Goal: Information Seeking & Learning: Learn about a topic

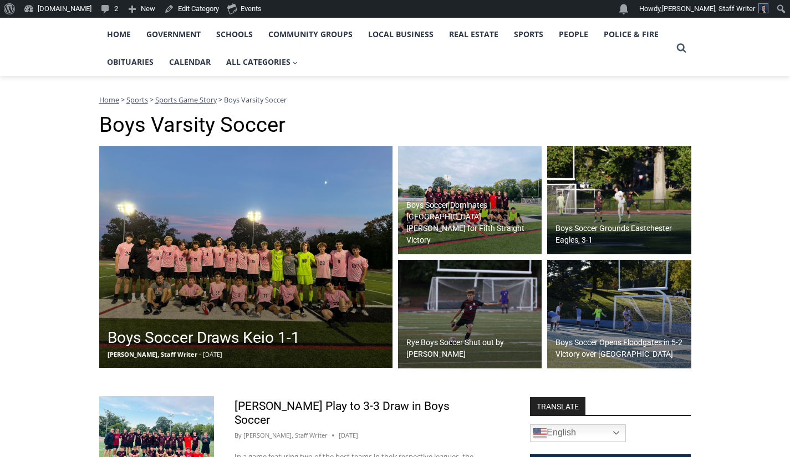
scroll to position [152, 0]
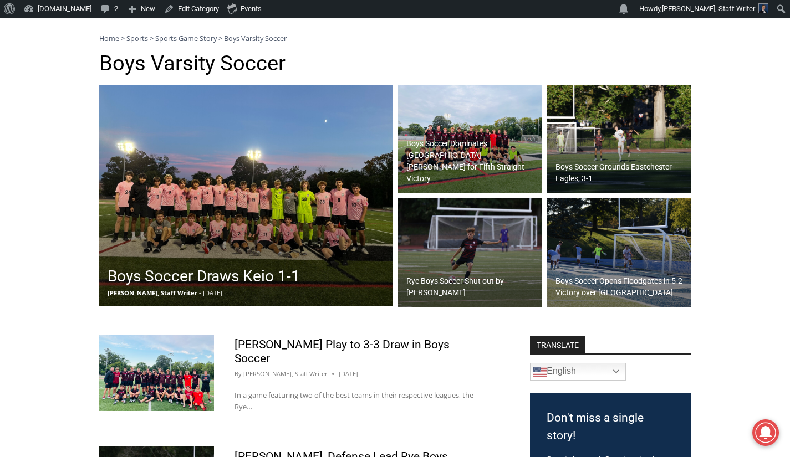
click at [125, 281] on h2 "Boys Soccer Draws Keio 1-1" at bounding box center [204, 276] width 192 height 23
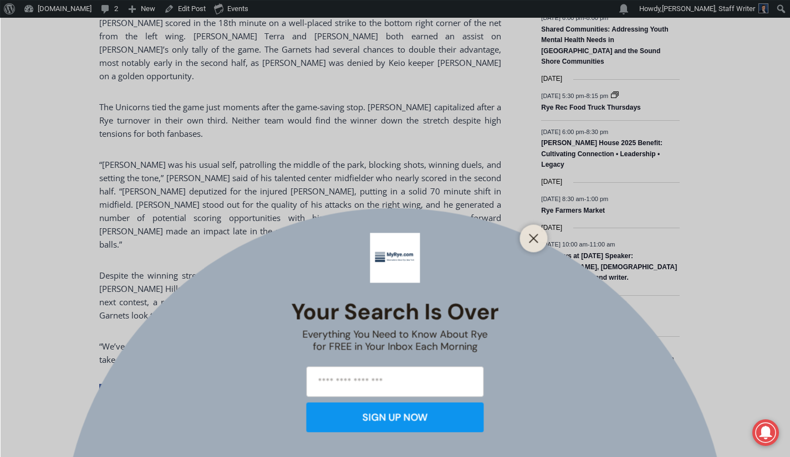
scroll to position [726, 0]
click at [532, 238] on icon "Close" at bounding box center [534, 238] width 10 height 10
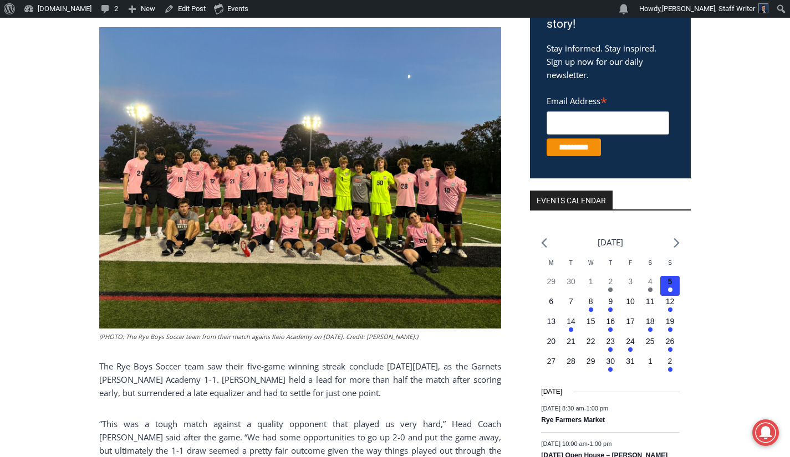
scroll to position [259, 0]
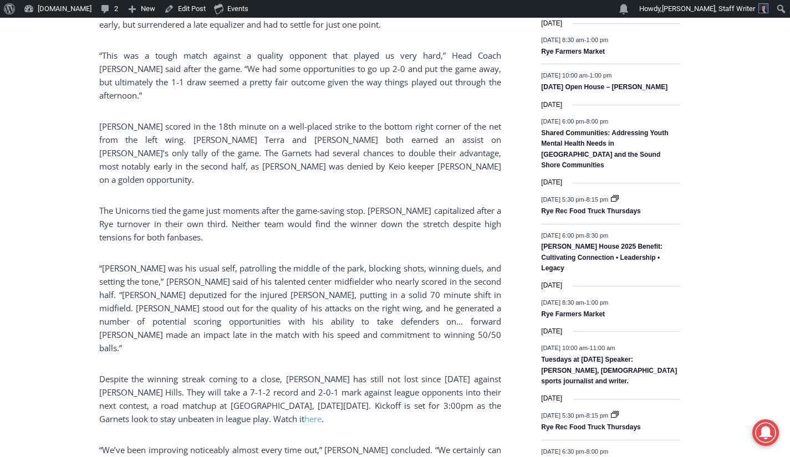
scroll to position [732, 0]
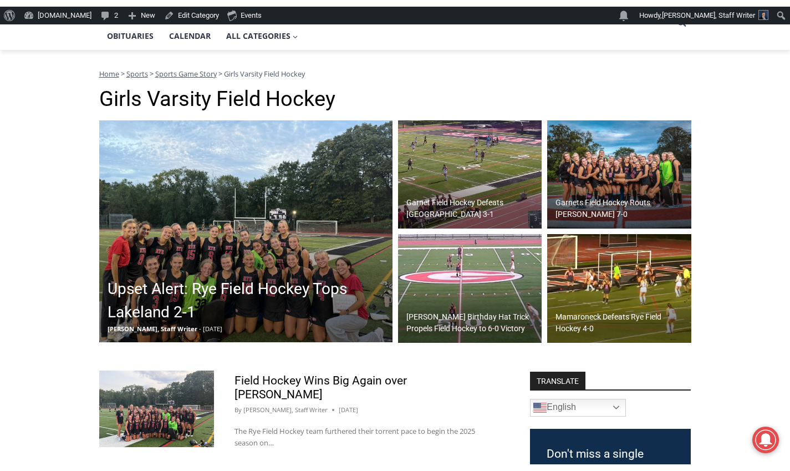
scroll to position [120, 0]
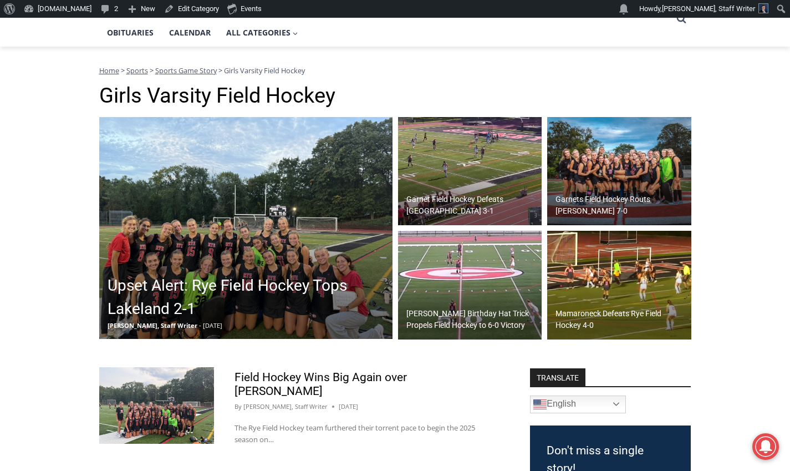
click at [577, 313] on h2 "Mamaroneck Defeats Rye Field Hockey 4-0" at bounding box center [621, 319] width 133 height 23
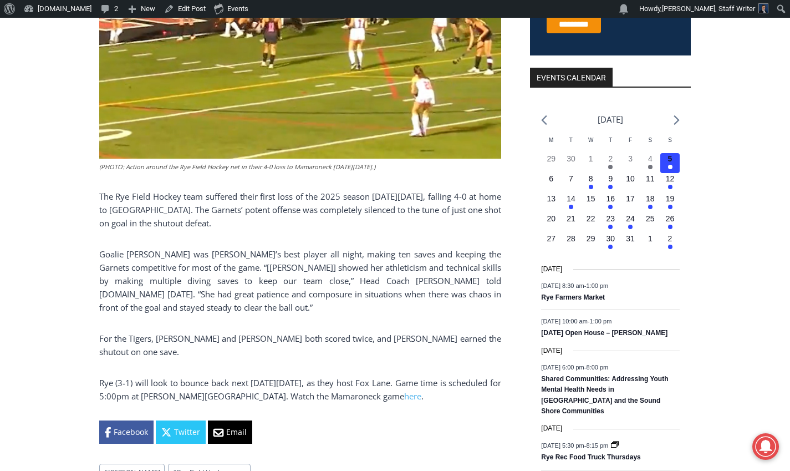
scroll to position [376, 0]
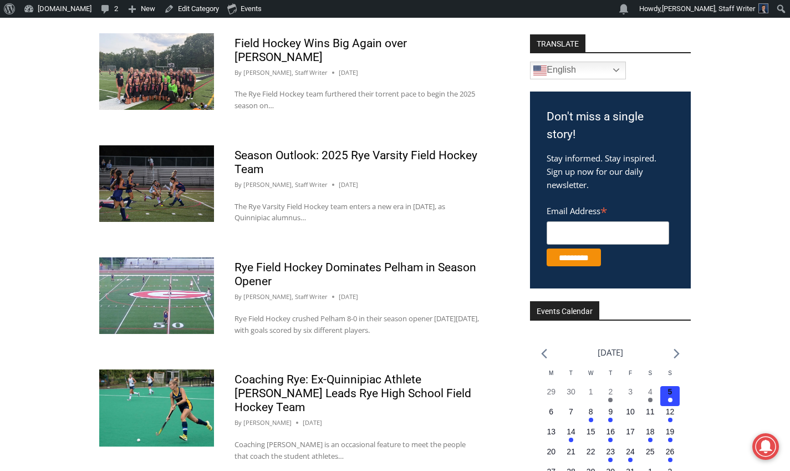
scroll to position [453, 0]
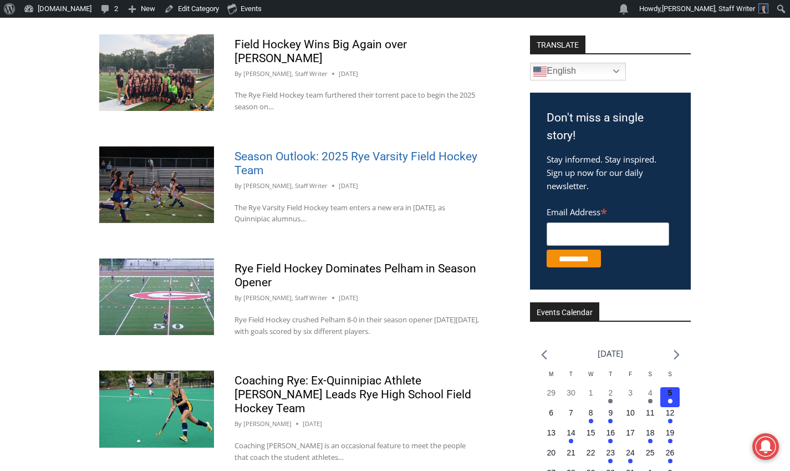
click at [263, 150] on link "Season Outlook: 2025 Rye Varsity Field Hockey Team" at bounding box center [355, 163] width 243 height 27
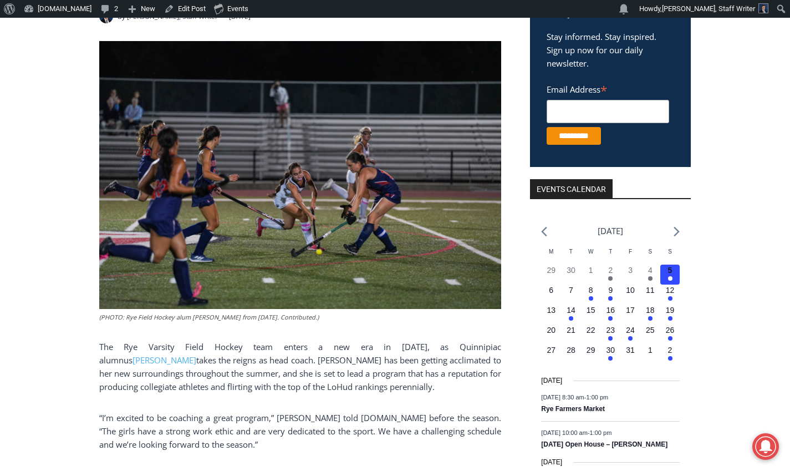
scroll to position [265, 0]
